Goal: Task Accomplishment & Management: Manage account settings

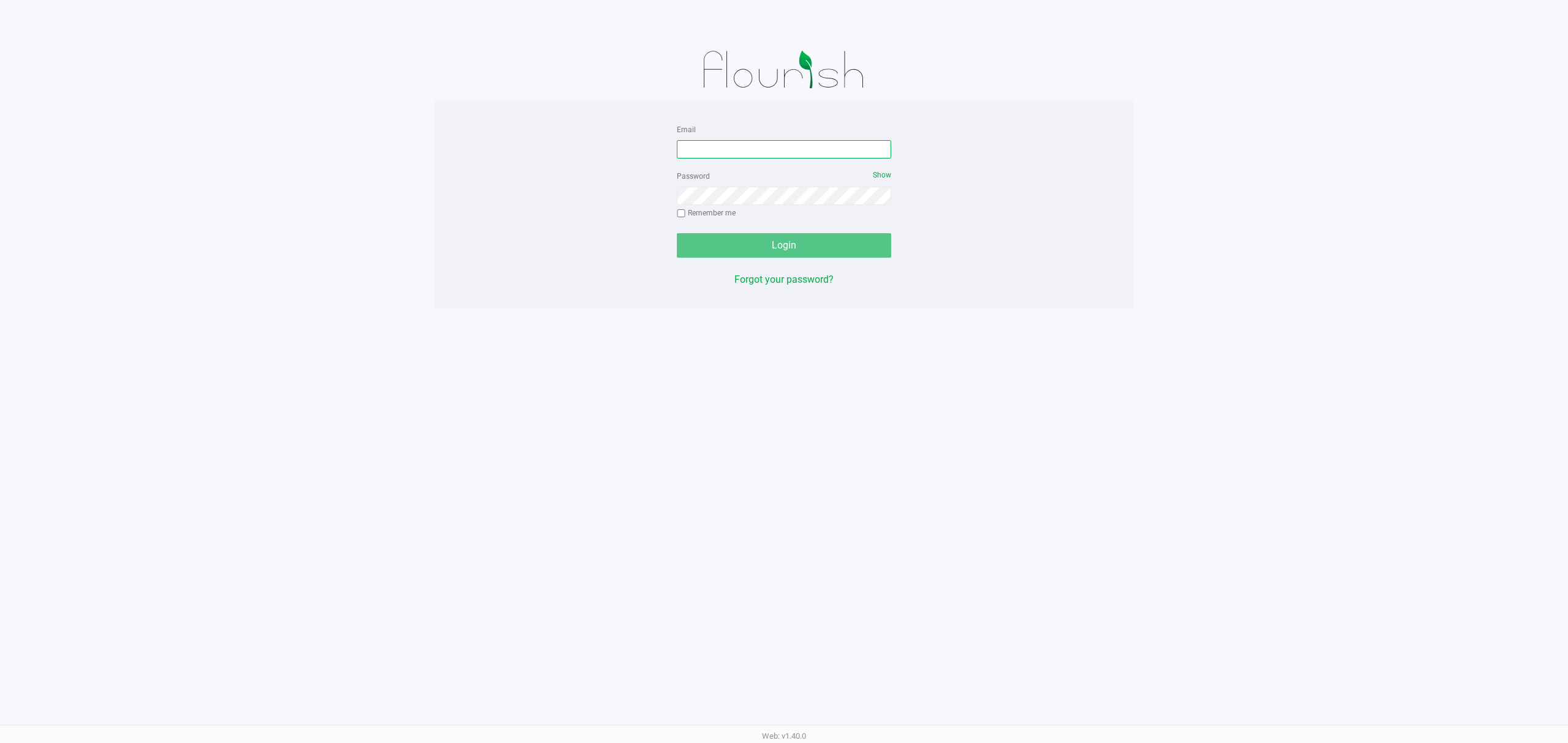
click at [713, 147] on input "Email" at bounding box center [784, 149] width 214 height 18
type input "[EMAIL_ADDRESS][DOMAIN_NAME]"
click at [677, 233] on button "Login" at bounding box center [784, 246] width 214 height 25
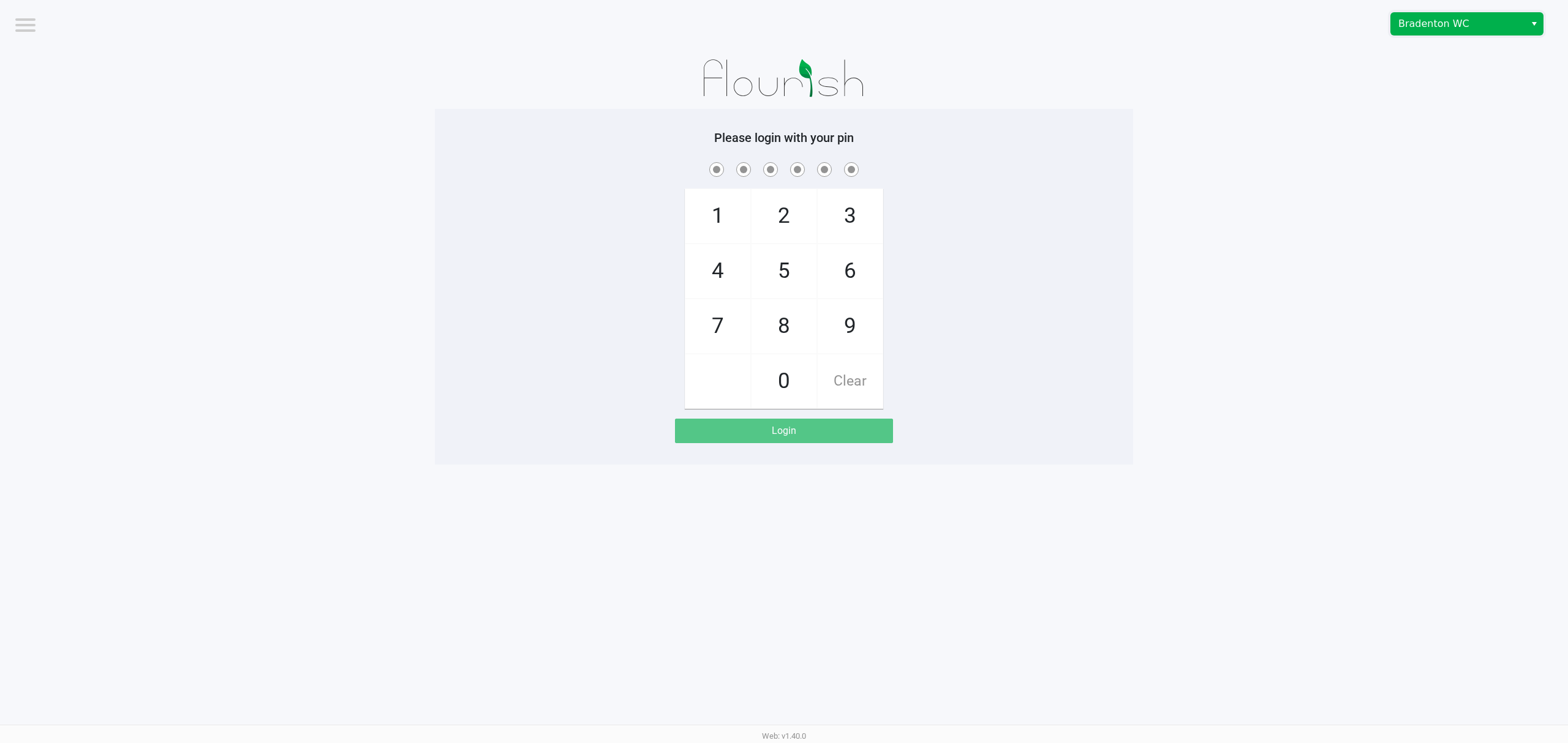
click at [1430, 28] on span "Bradenton WC" at bounding box center [1458, 24] width 119 height 15
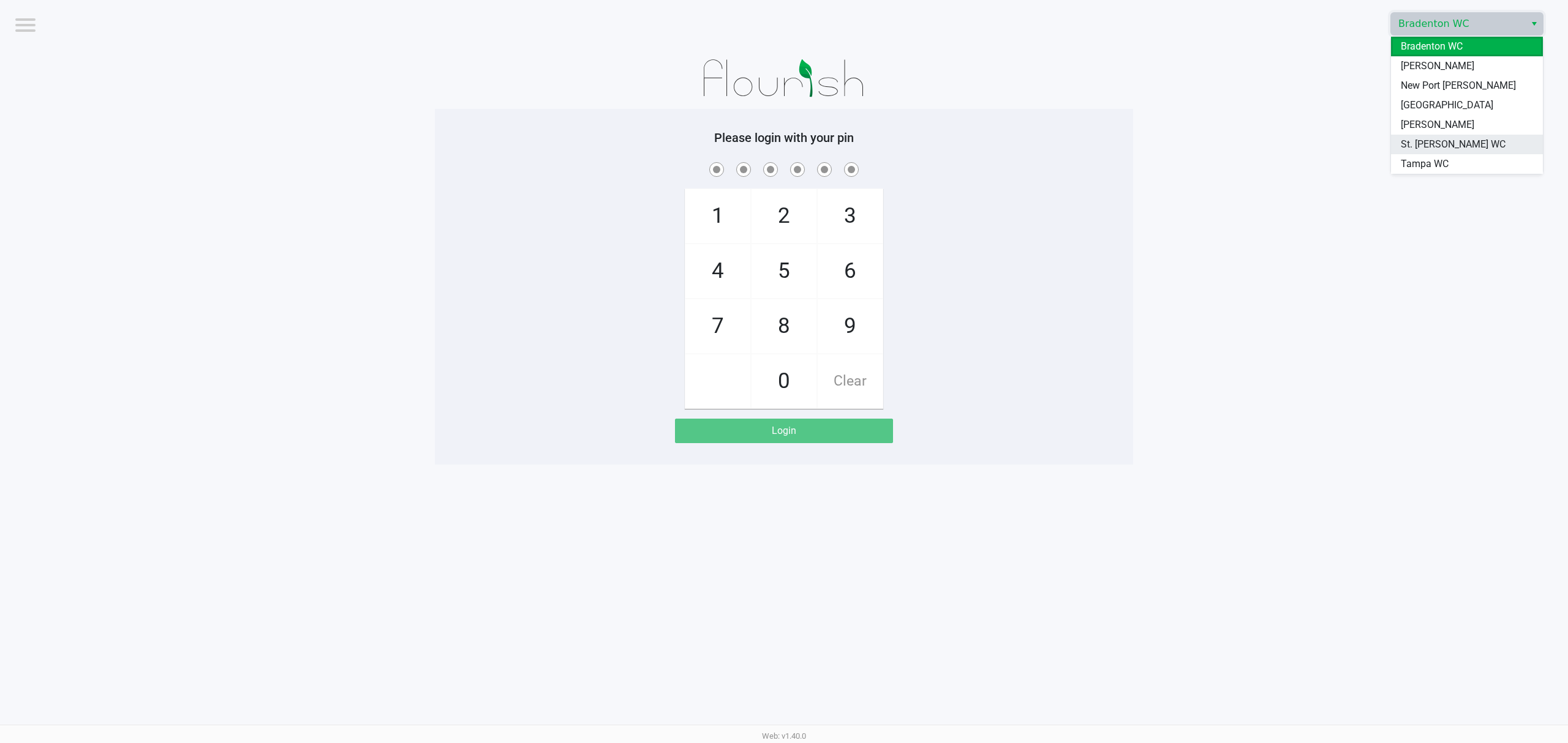
click at [1410, 134] on li "St. [PERSON_NAME] WC" at bounding box center [1467, 144] width 152 height 20
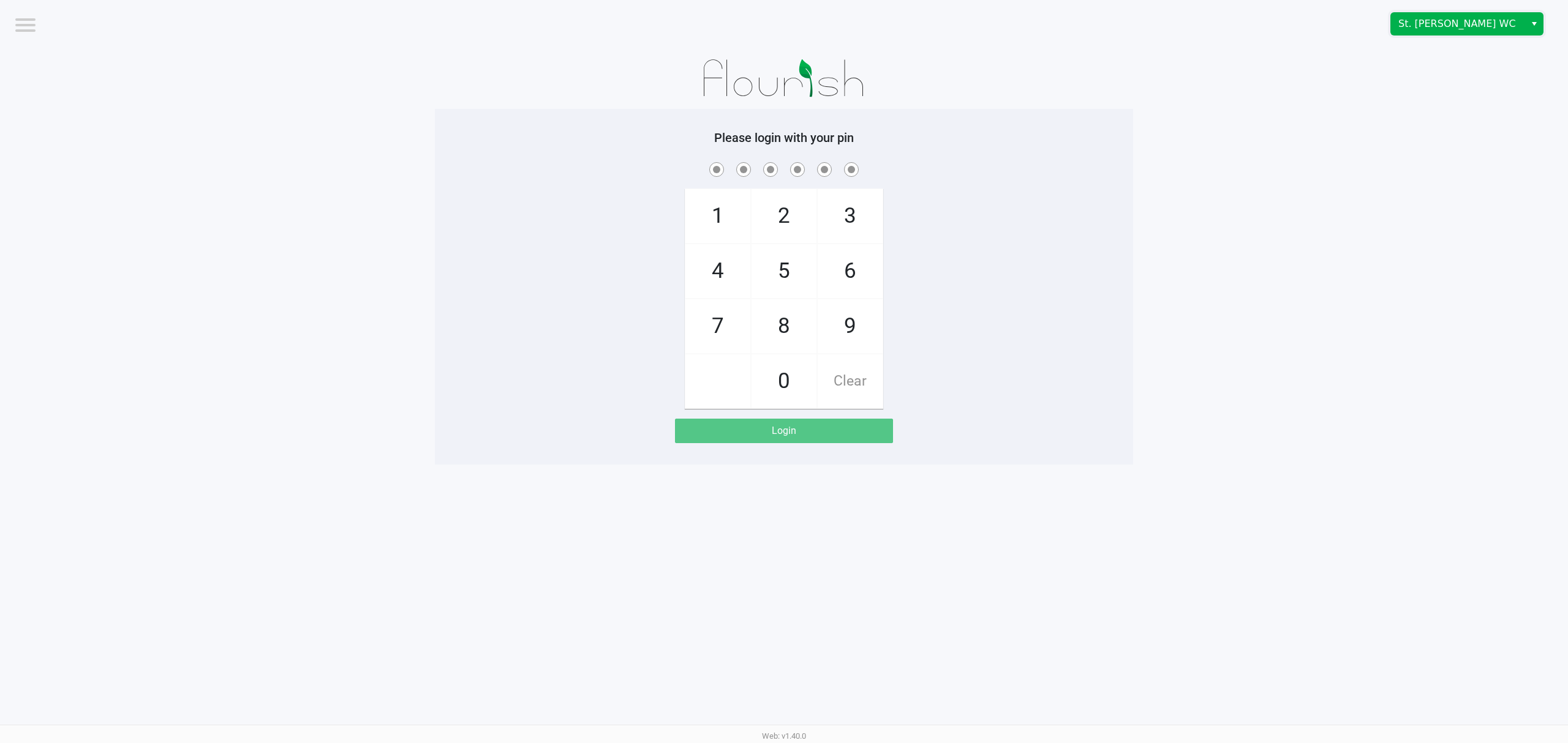
click at [1422, 15] on span "St. Pete WC" at bounding box center [1458, 24] width 134 height 22
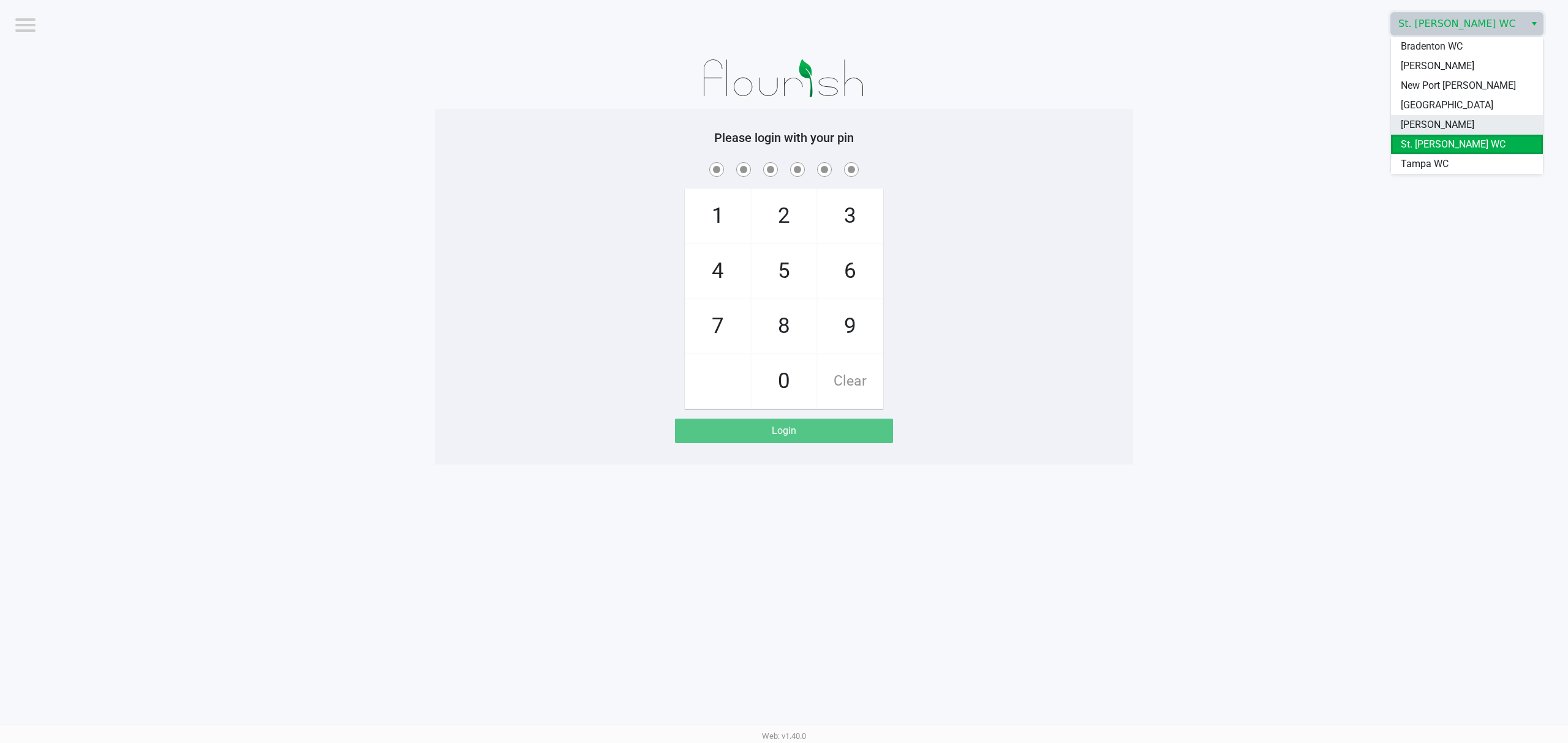
click at [1414, 117] on li "Sebring WC" at bounding box center [1467, 125] width 152 height 20
click at [1209, 189] on app-pos-login-wrapper "Logout Sebring WC Please login with your pin 1 4 7 2 5 8 0 3 6 9 Clear Login" at bounding box center [784, 232] width 1568 height 465
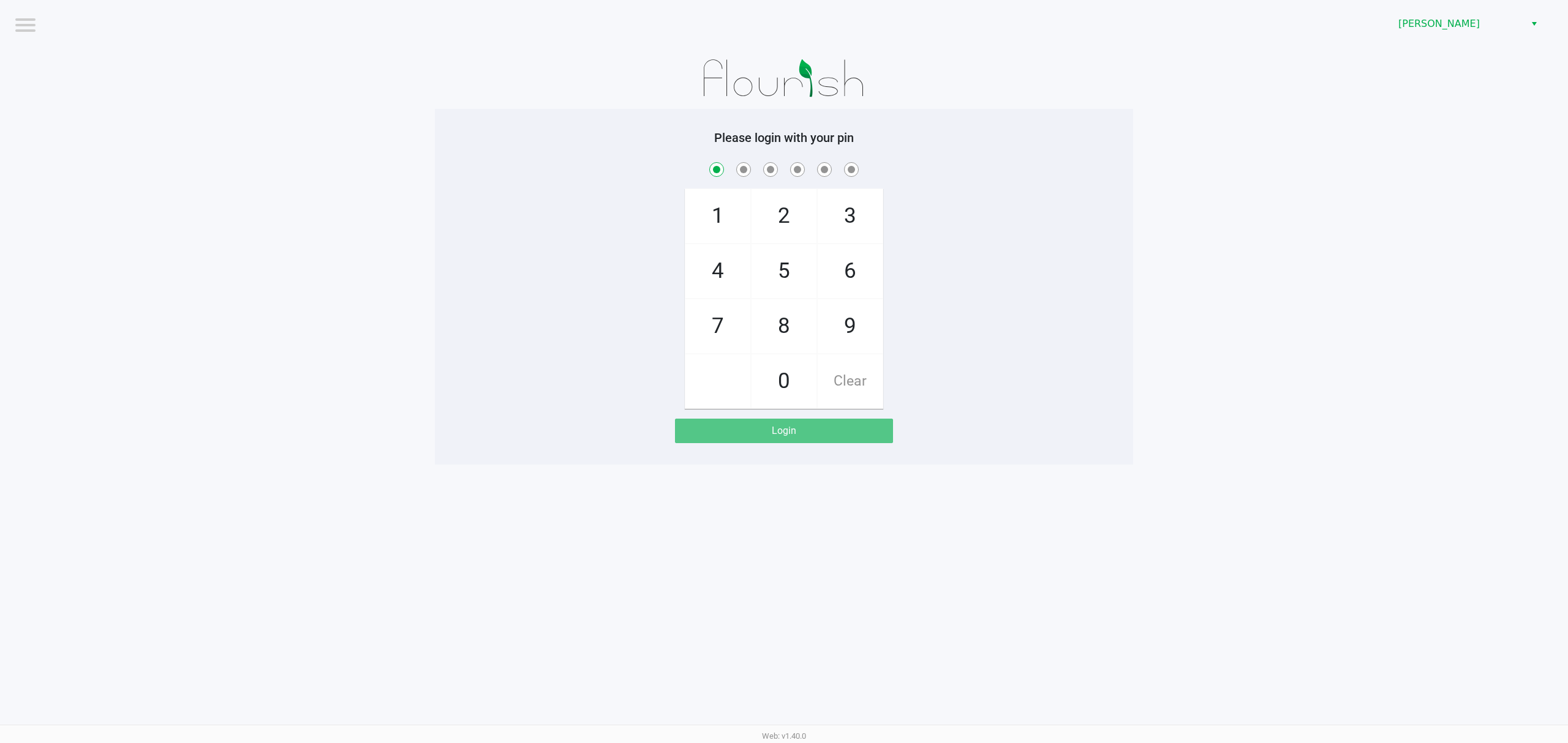
checkbox input "true"
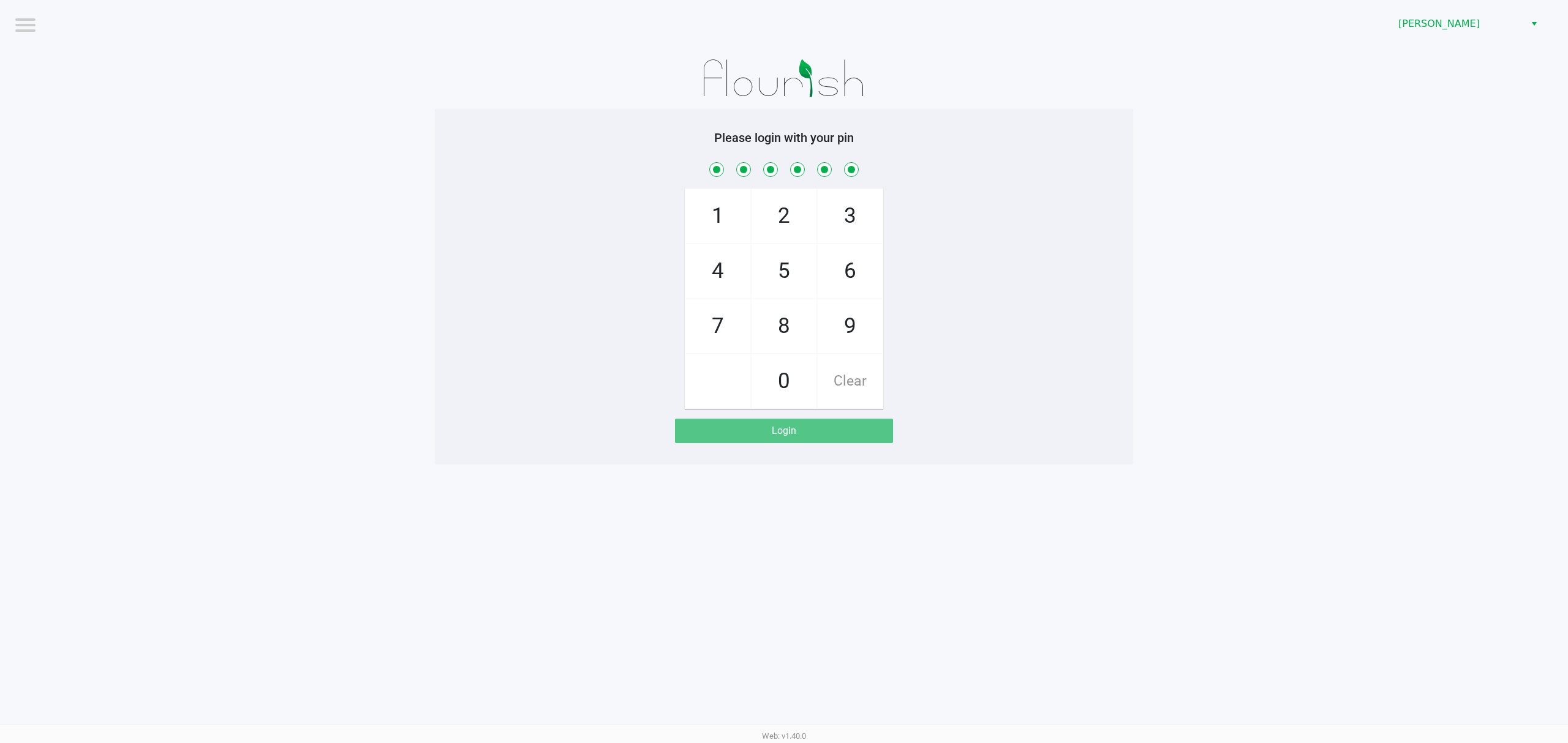
checkbox input "true"
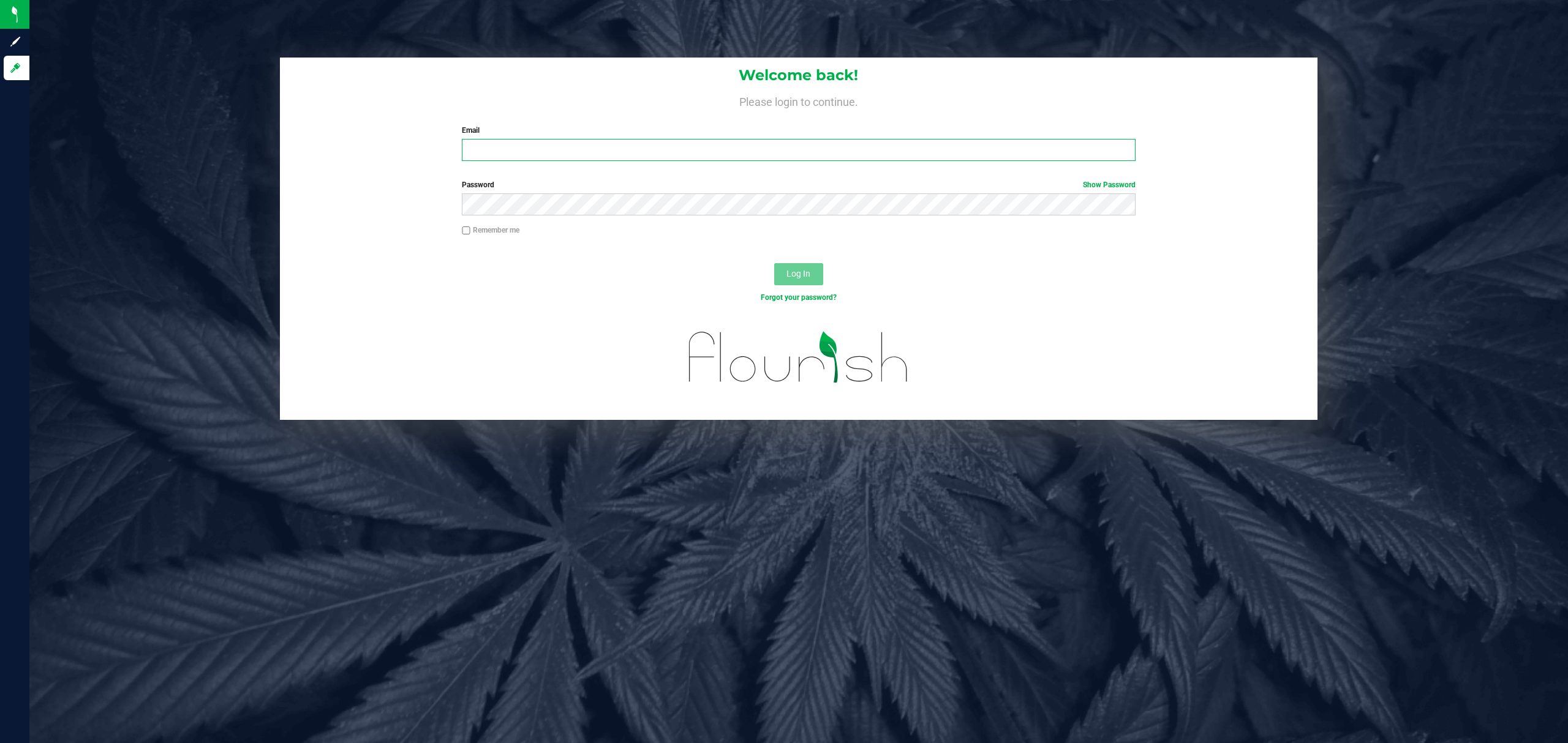
click at [513, 158] on input "Email" at bounding box center [799, 150] width 674 height 22
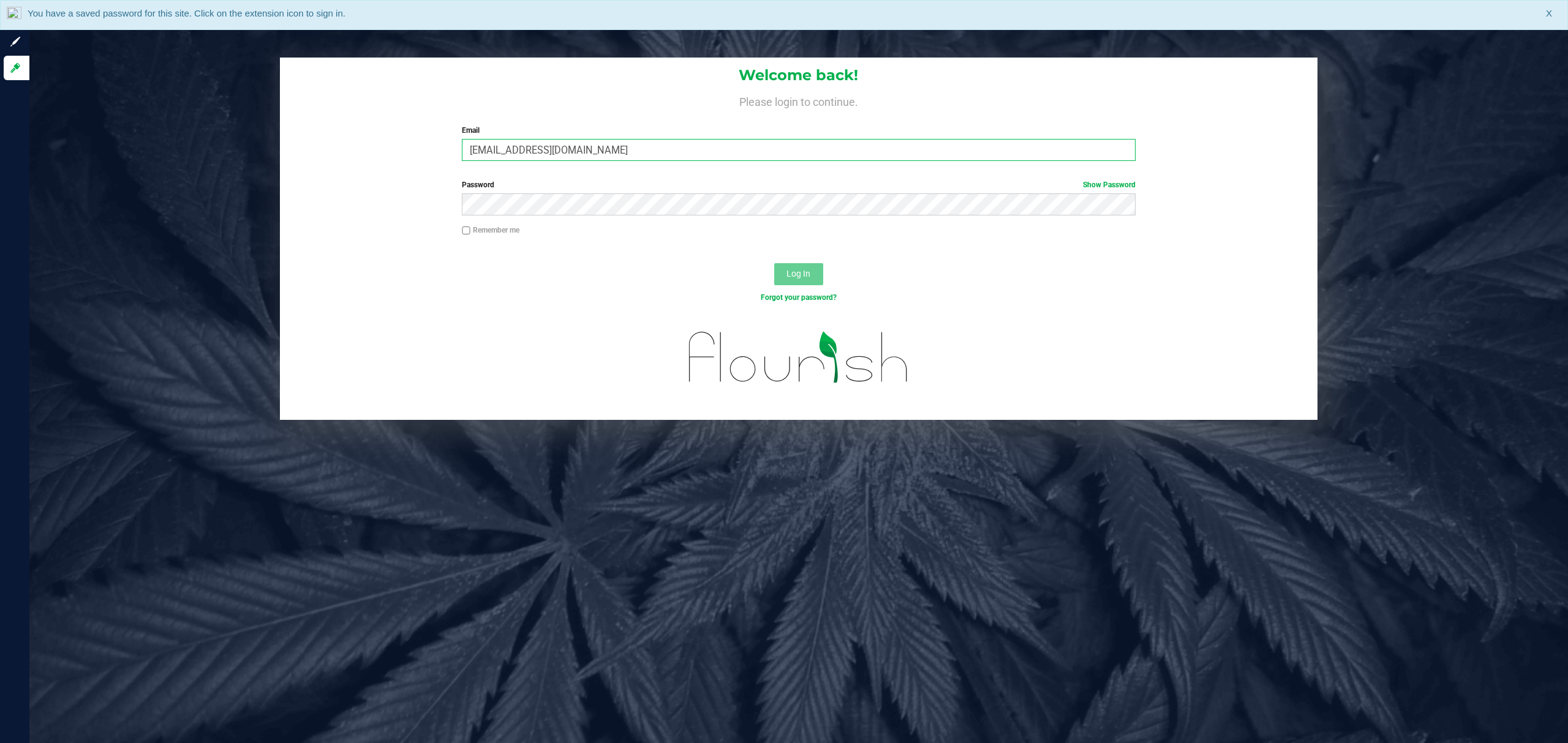
type input "[EMAIL_ADDRESS][DOMAIN_NAME]"
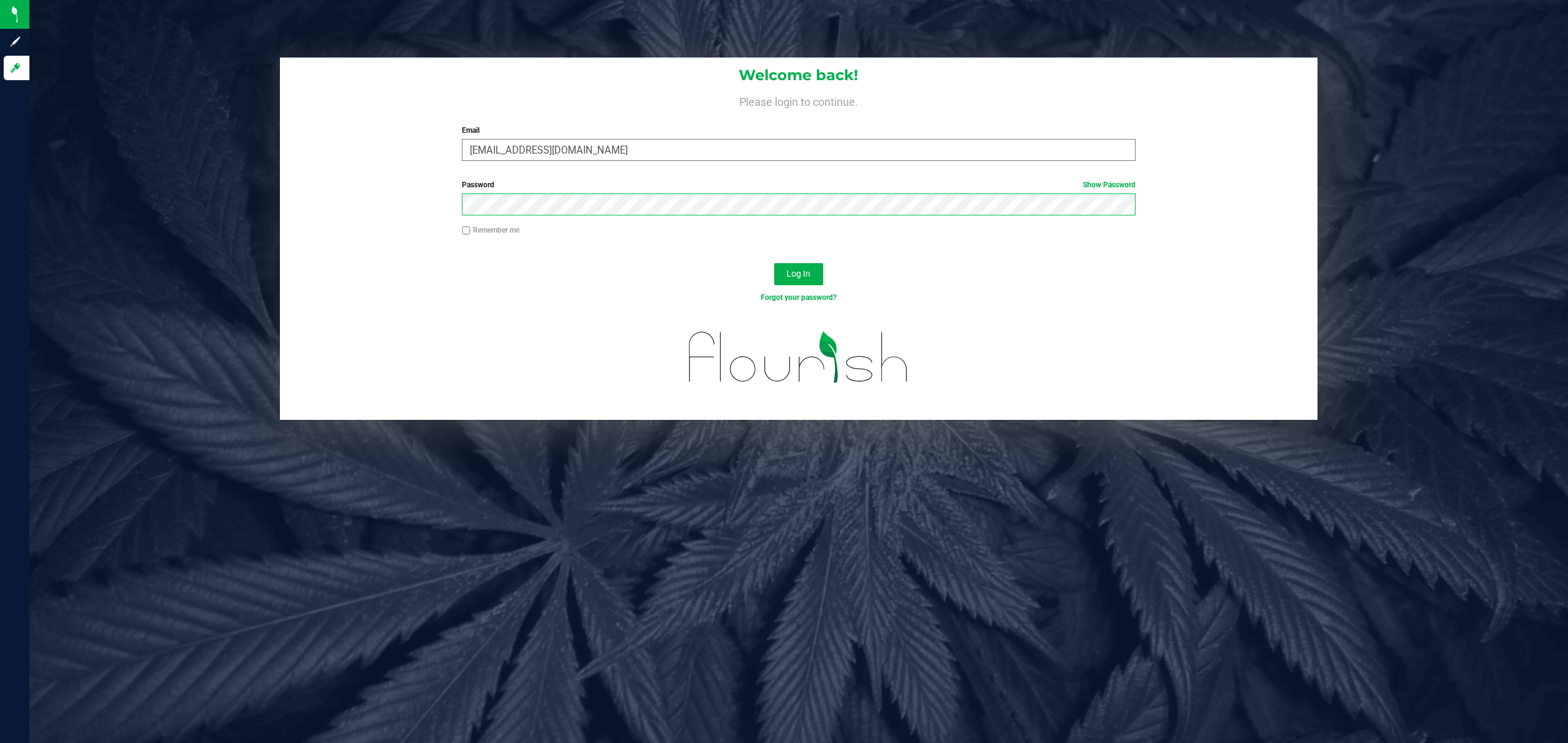
click at [774, 263] on button "Log In" at bounding box center [799, 274] width 49 height 22
